Goal: Task Accomplishment & Management: Manage account settings

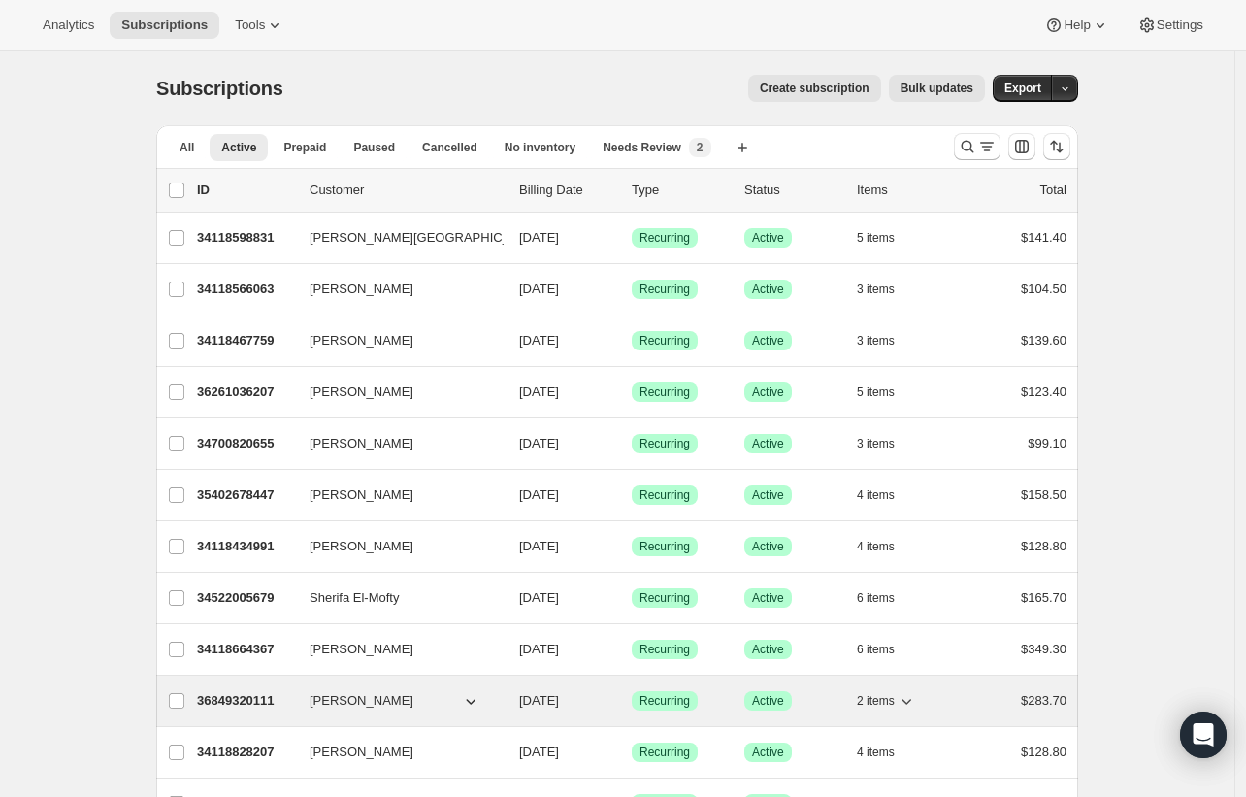
click at [253, 702] on p "36849320111" at bounding box center [245, 700] width 97 height 19
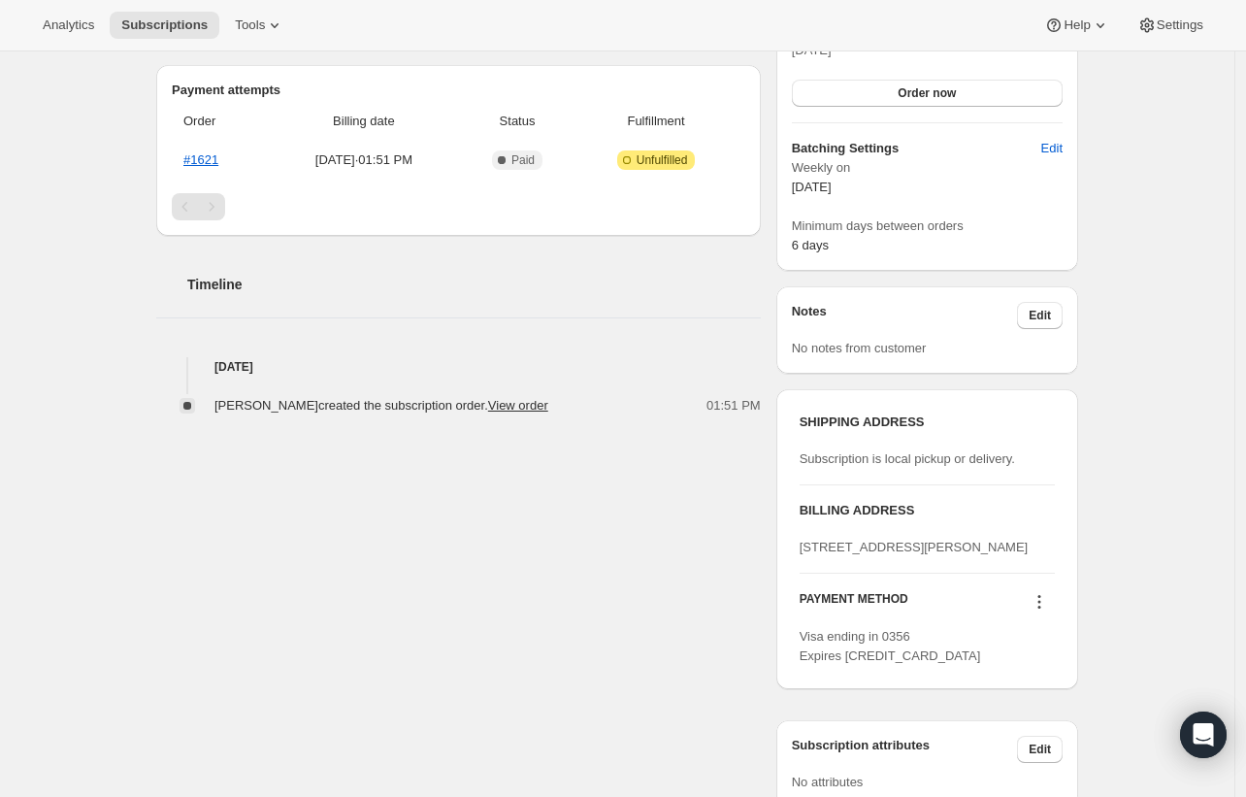
scroll to position [552, 0]
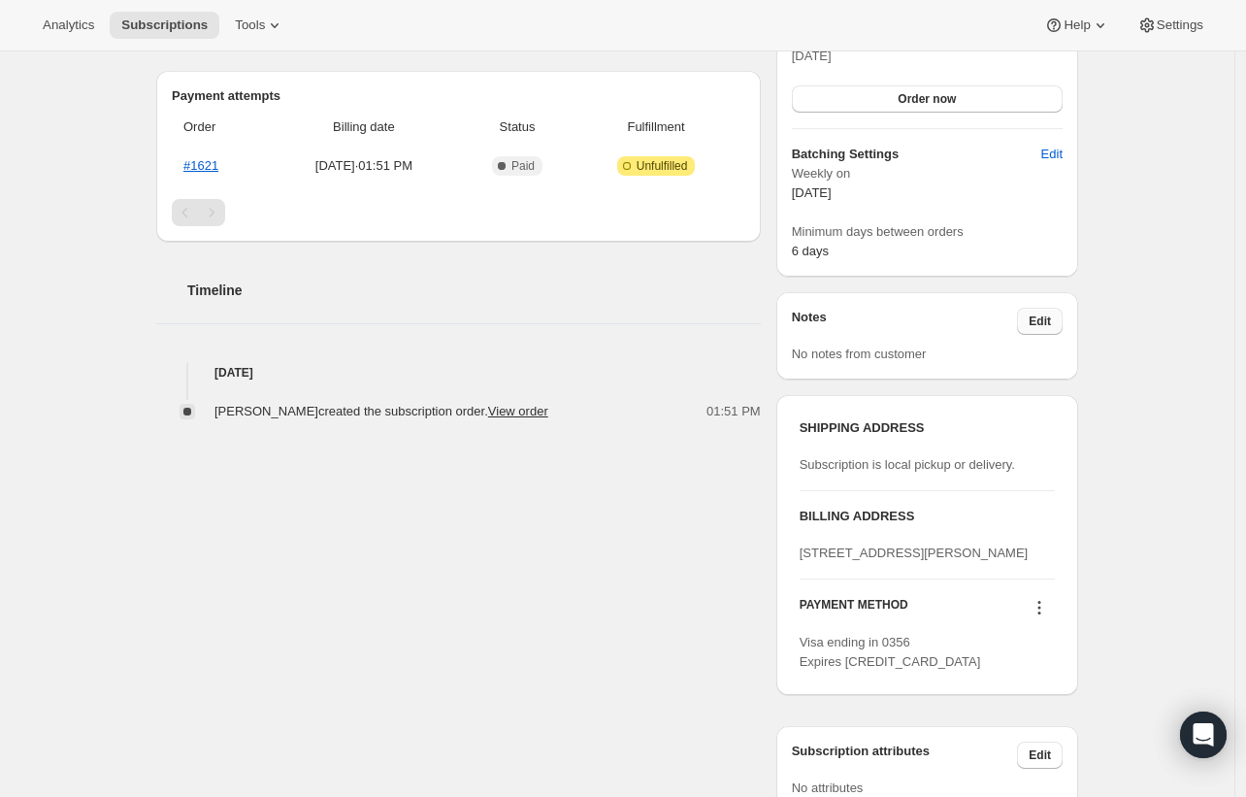
click at [1046, 318] on span "Edit" at bounding box center [1040, 321] width 22 height 16
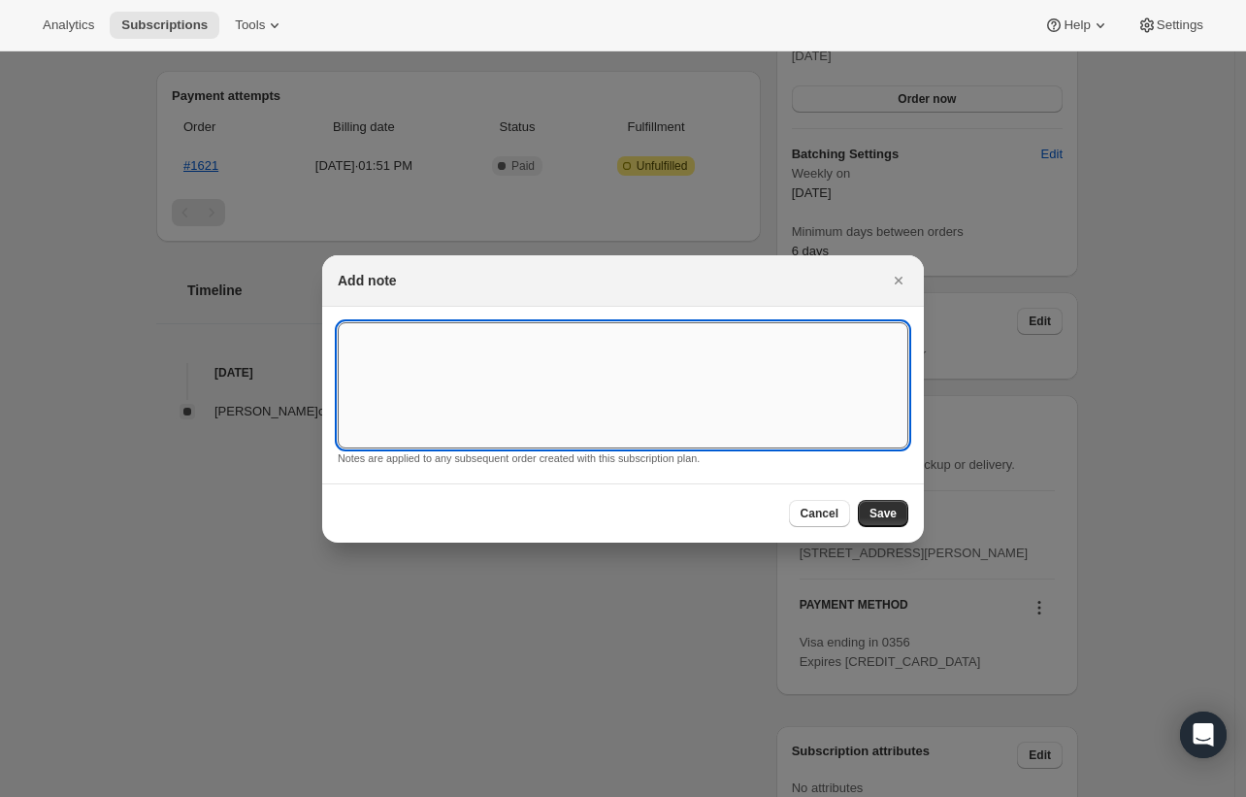
click at [509, 413] on textarea ":r58:" at bounding box center [623, 385] width 571 height 126
type textarea "No salt, no red meat, no nightshades, GF, DF, anti-inflammatory Likes: fish, ch…"
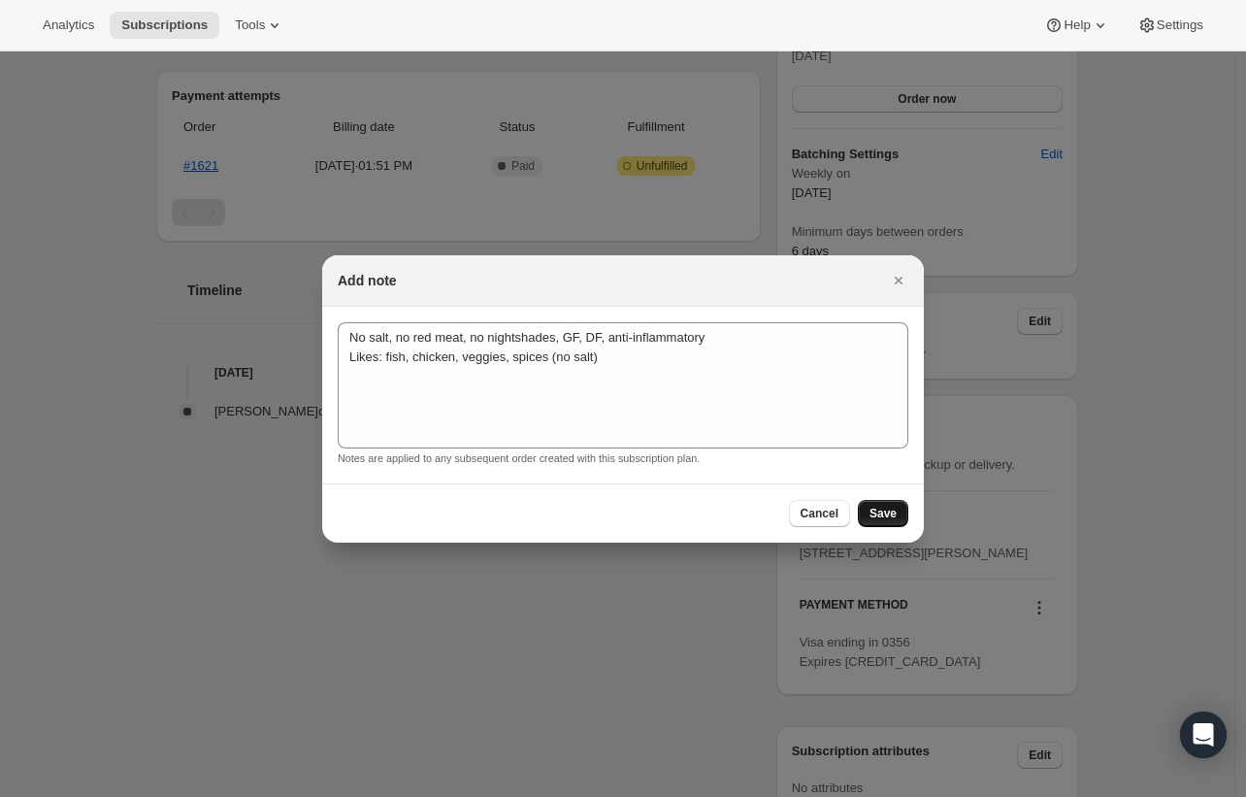
click at [893, 518] on span "Save" at bounding box center [883, 514] width 27 height 16
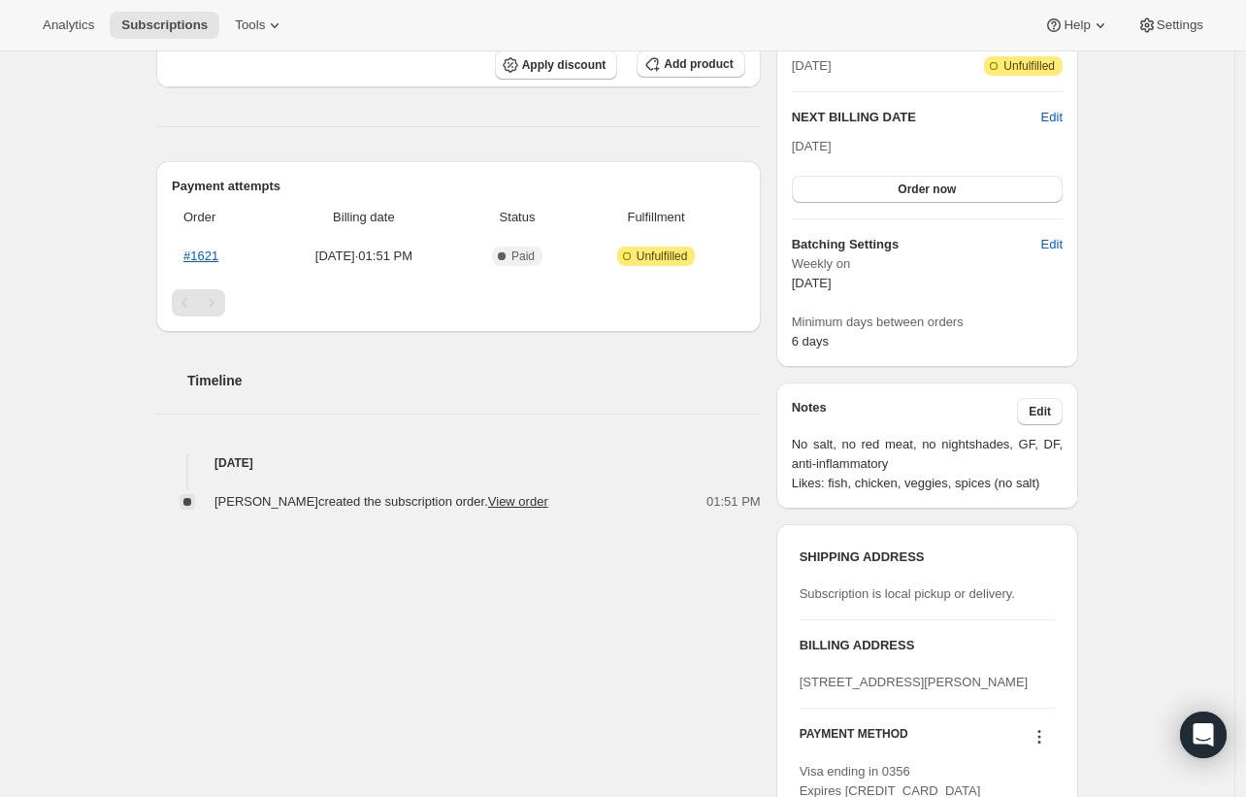
scroll to position [0, 0]
